Goal: Entertainment & Leisure: Consume media (video, audio)

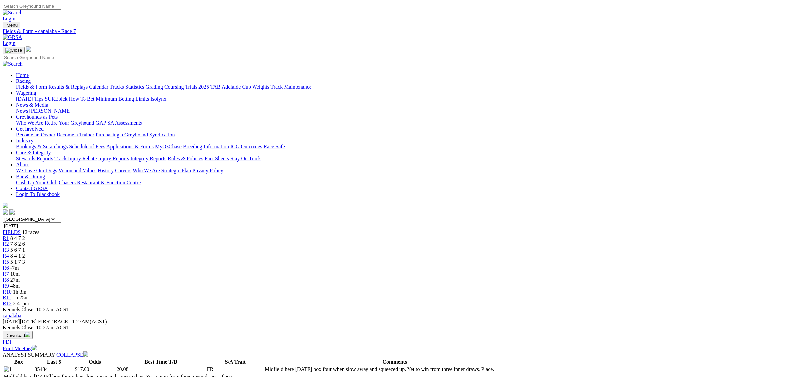
click at [9, 283] on link "R9" at bounding box center [6, 286] width 6 height 6
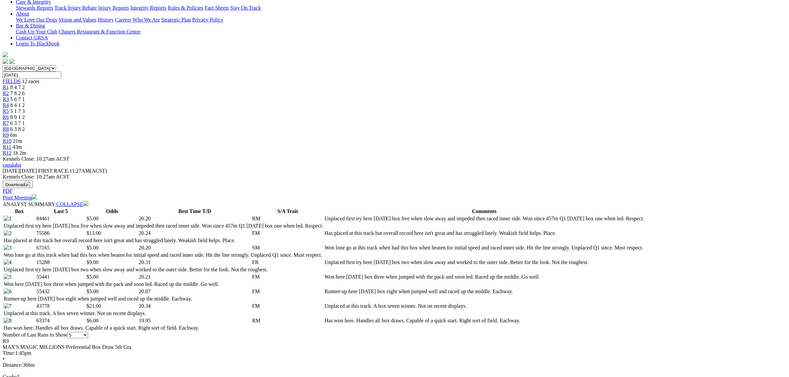
scroll to position [248, 0]
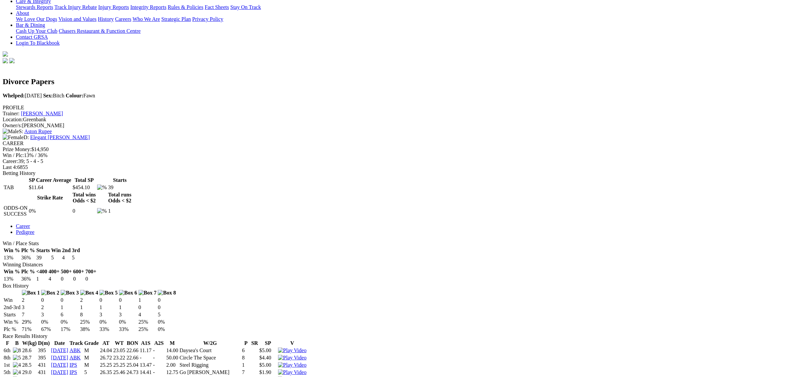
scroll to position [290, 0]
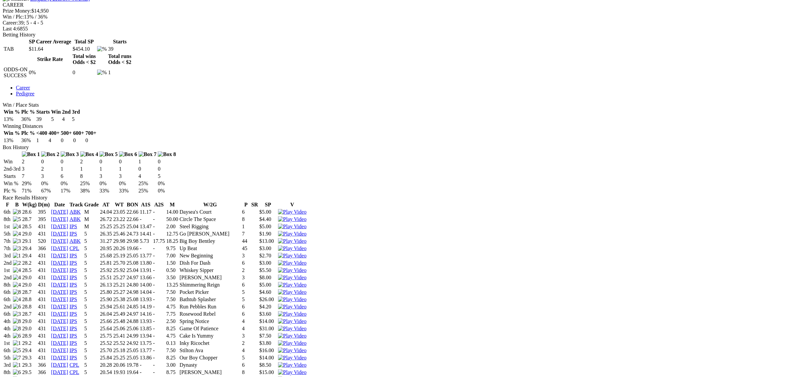
click at [306, 362] on img at bounding box center [292, 365] width 28 height 6
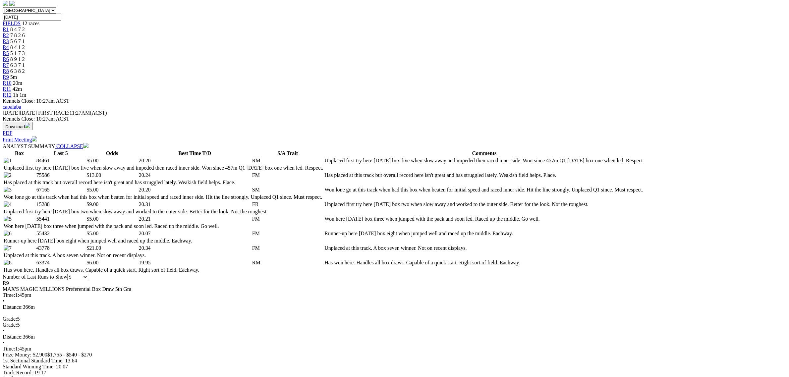
scroll to position [124, 0]
